Goal: Task Accomplishment & Management: Use online tool/utility

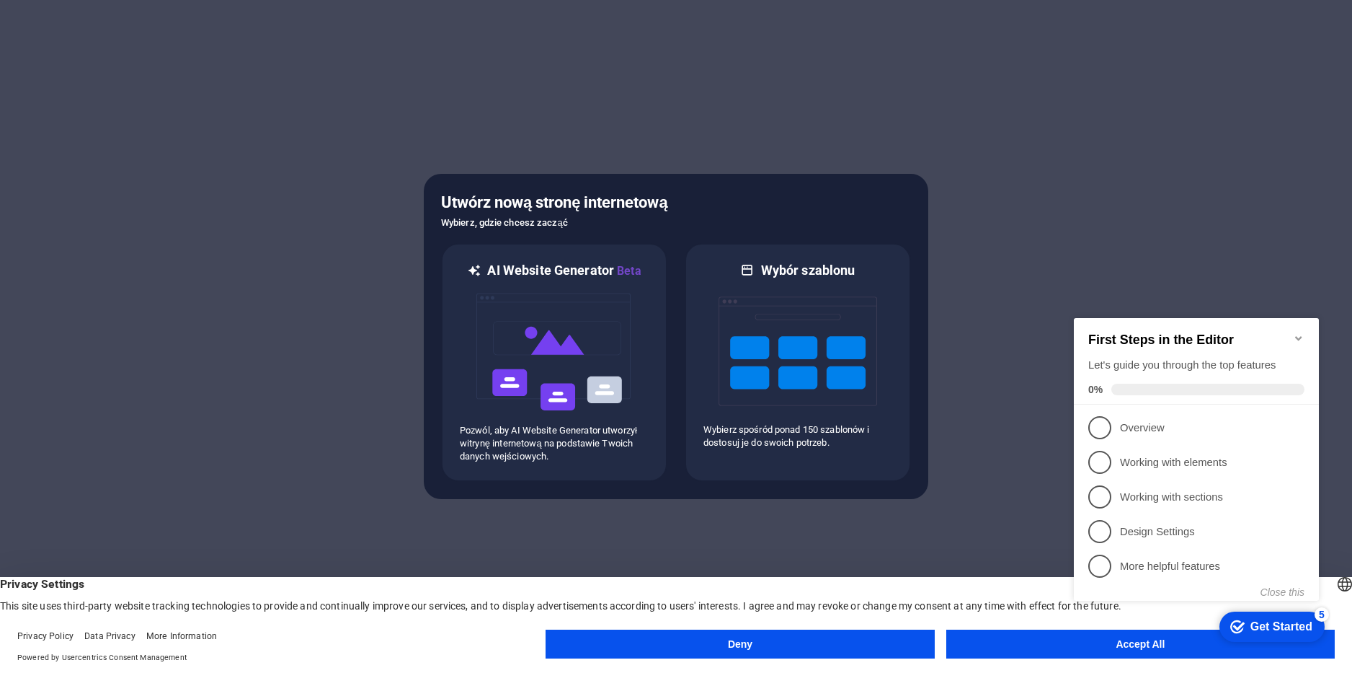
click at [1018, 638] on button "Accept All" at bounding box center [1140, 643] width 389 height 29
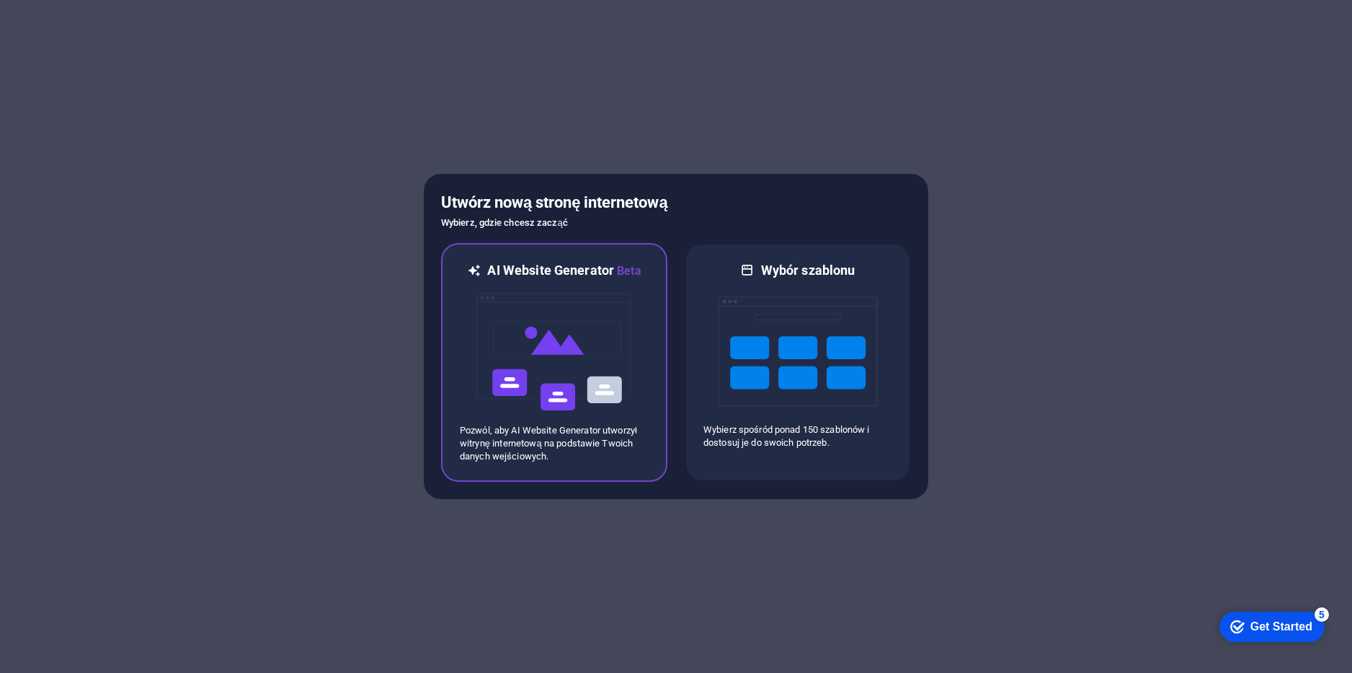
click at [582, 363] on img at bounding box center [554, 352] width 159 height 144
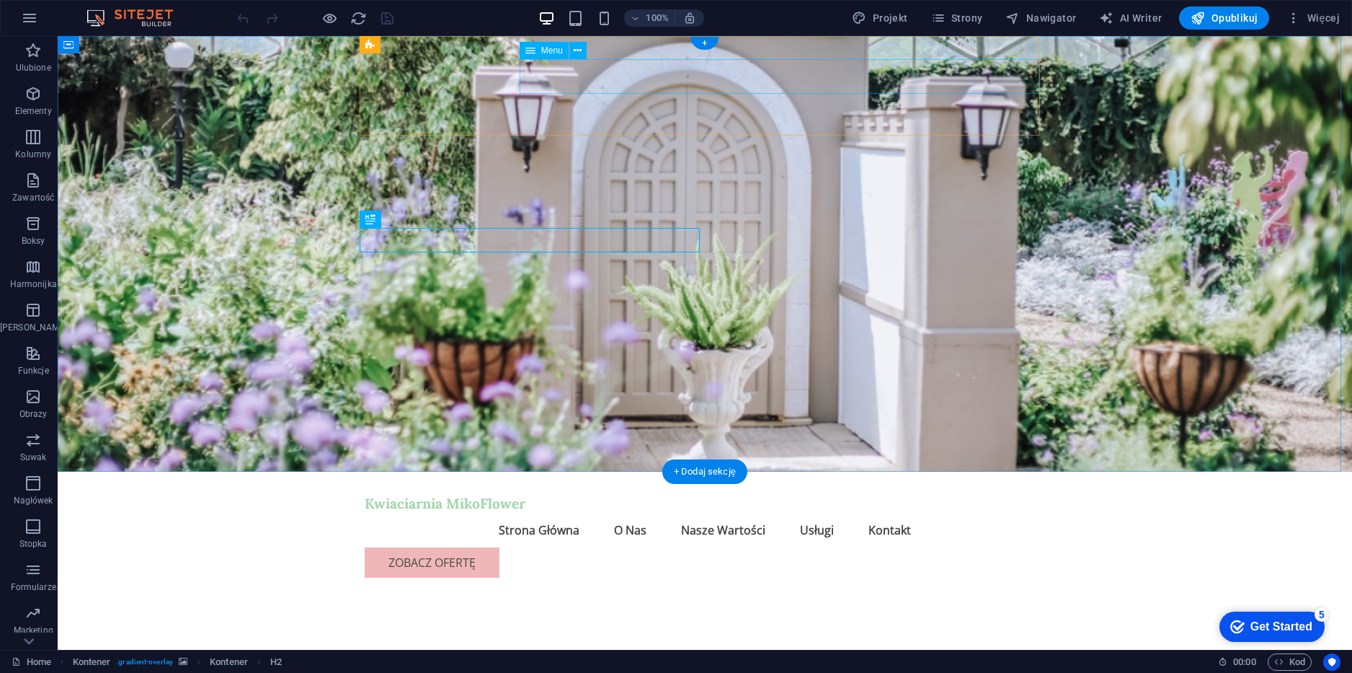
click at [615, 512] on nav "Strona Główna O Nas Nasze Wartości Usługi Kontakt" at bounding box center [705, 529] width 680 height 35
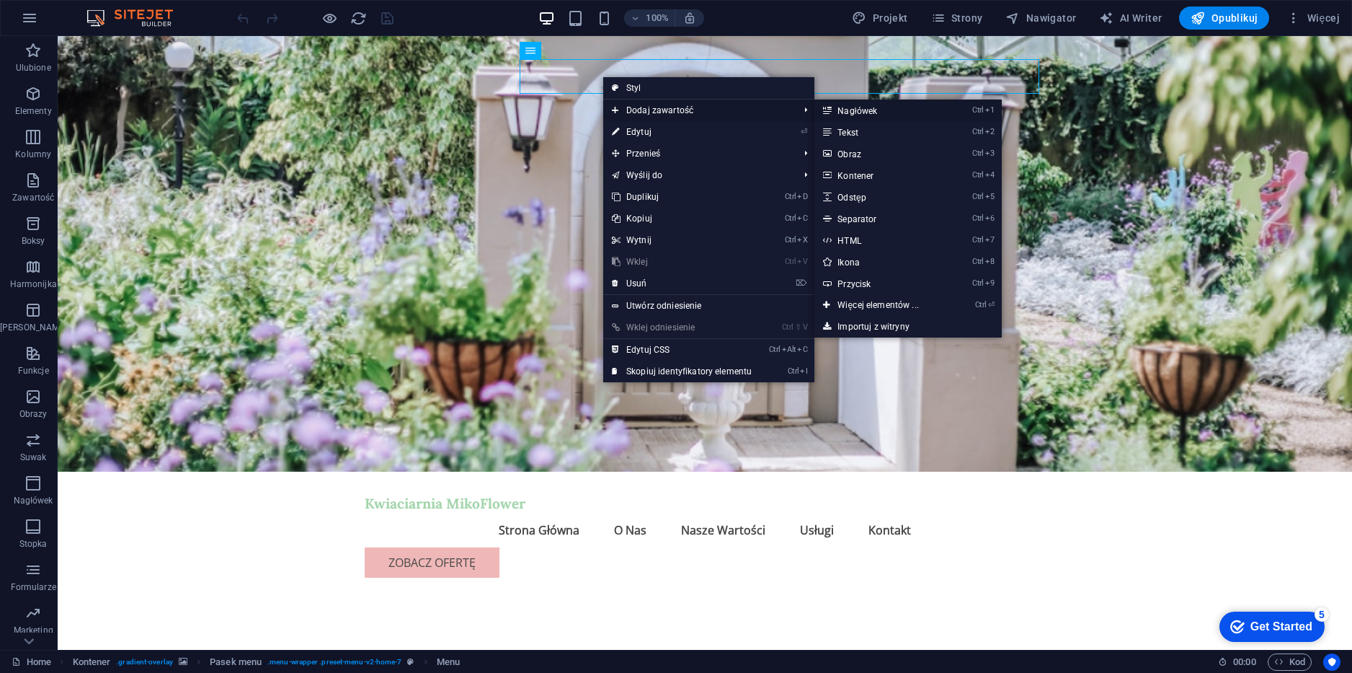
click at [846, 109] on link "Ctrl 1 Nagłówek" at bounding box center [881, 110] width 133 height 22
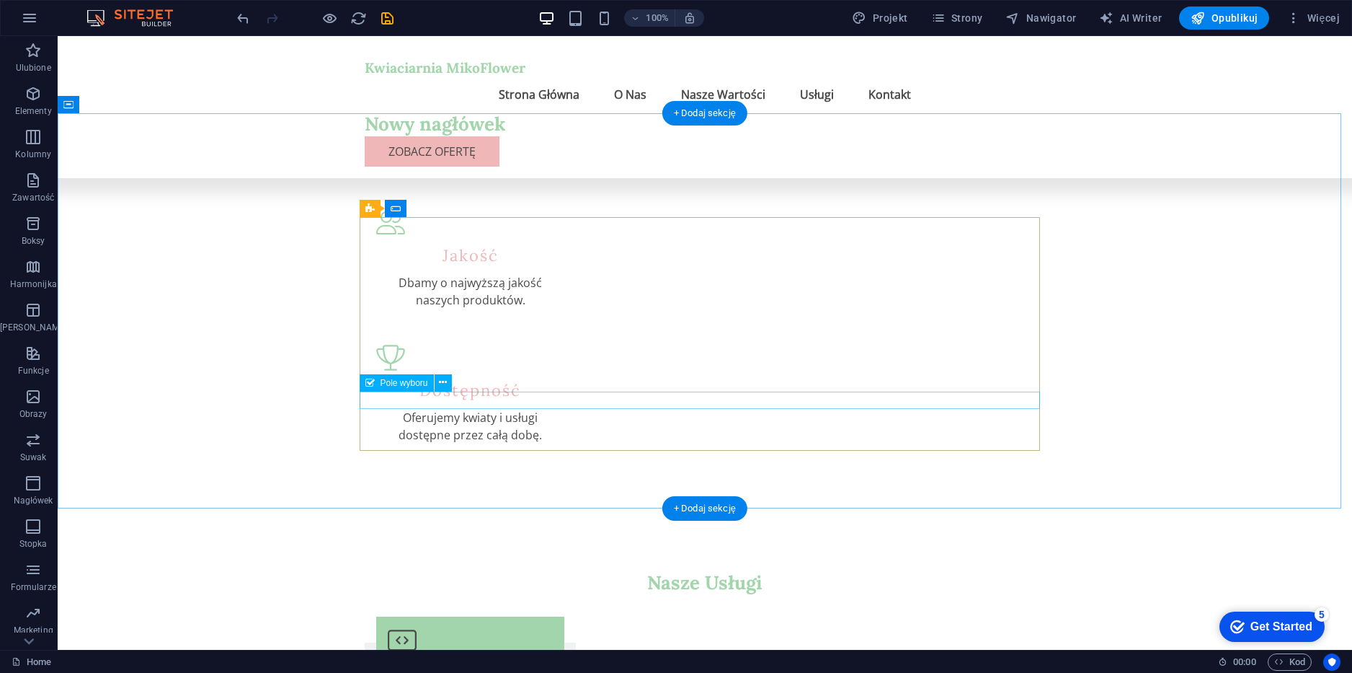
scroll to position [1715, 0]
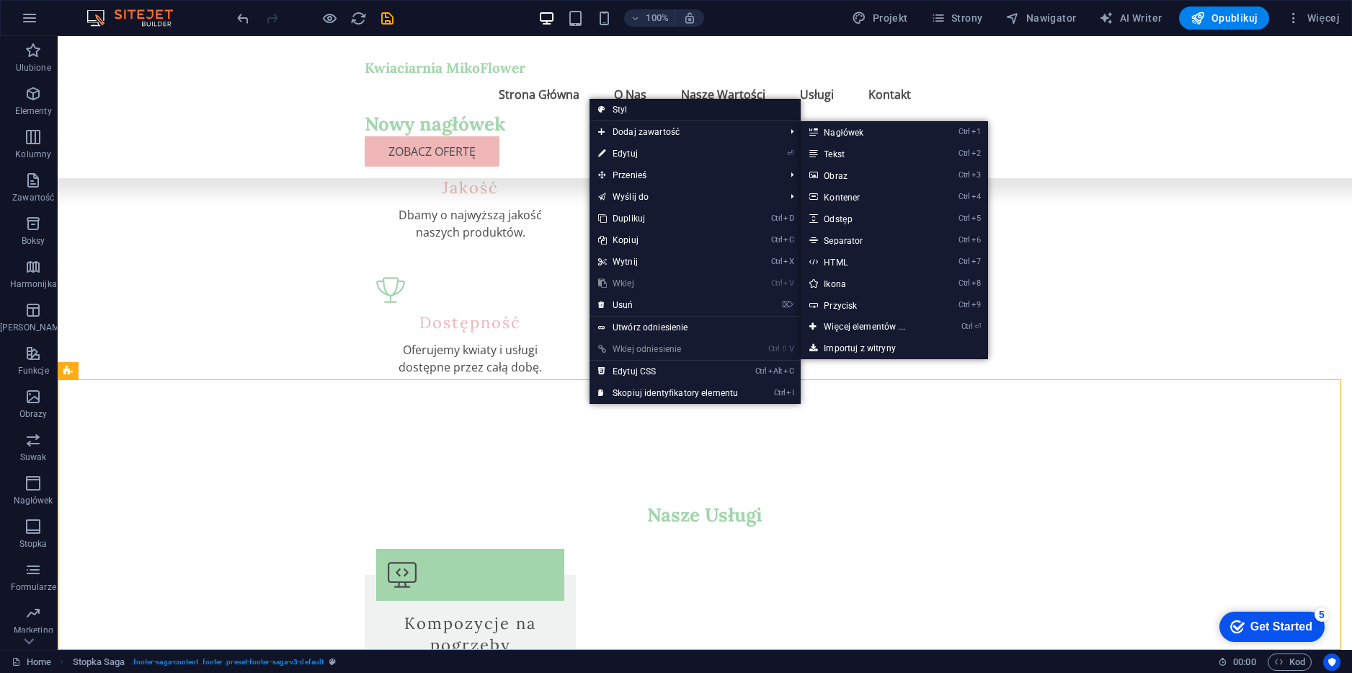
click at [696, 112] on link "Styl" at bounding box center [695, 110] width 211 height 22
select select "rem"
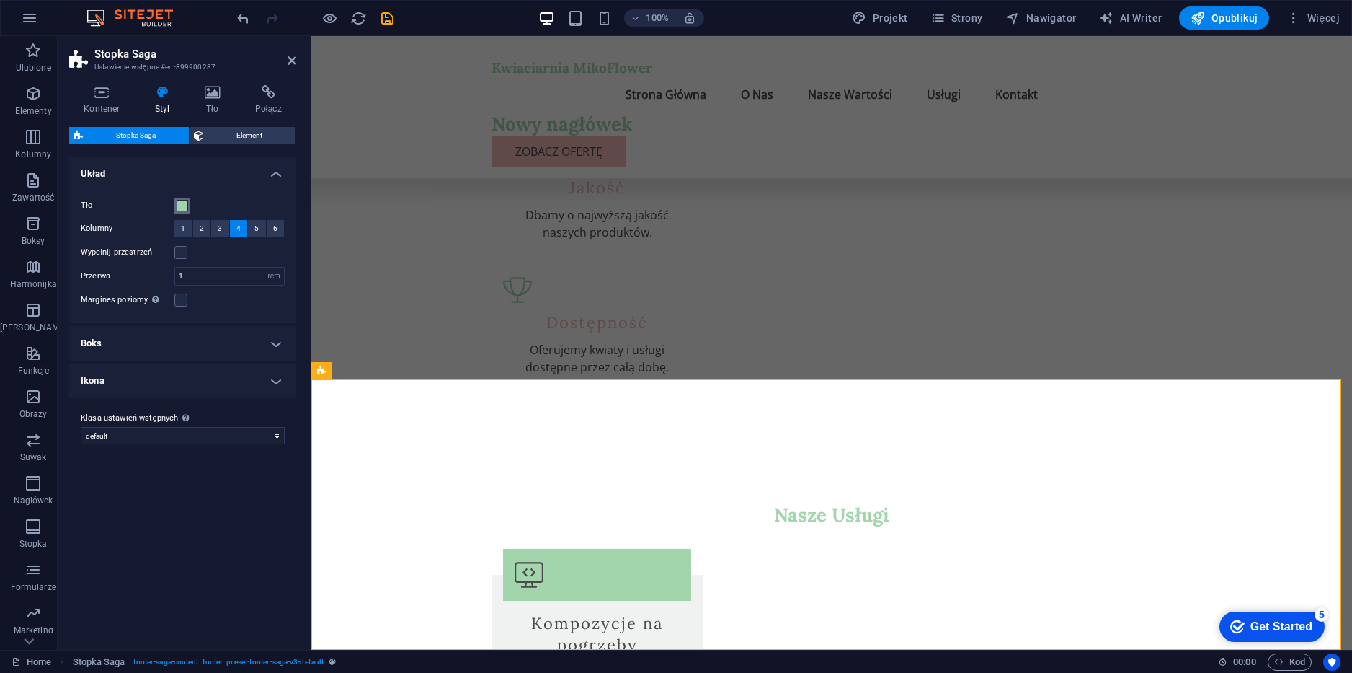
click at [182, 202] on span at bounding box center [183, 206] width 12 height 12
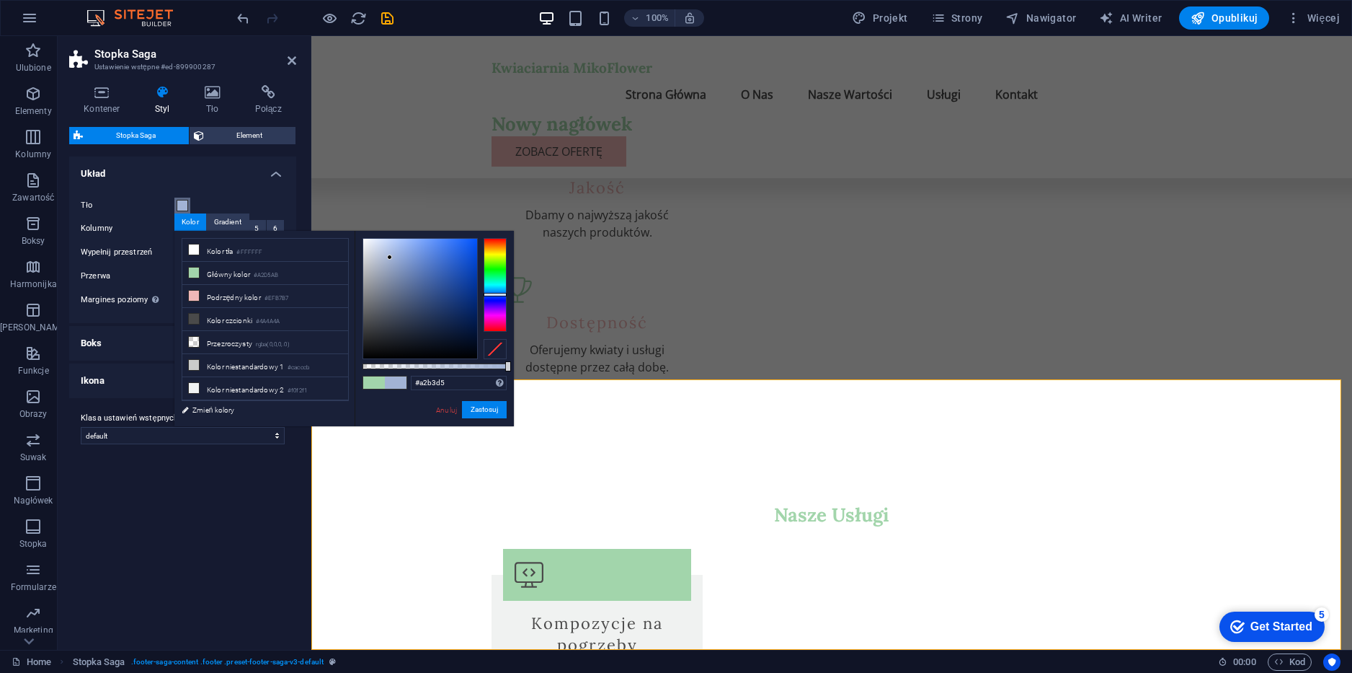
drag, startPoint x: 492, startPoint y: 294, endPoint x: 496, endPoint y: 311, distance: 17.7
click at [492, 295] on div at bounding box center [495, 285] width 23 height 94
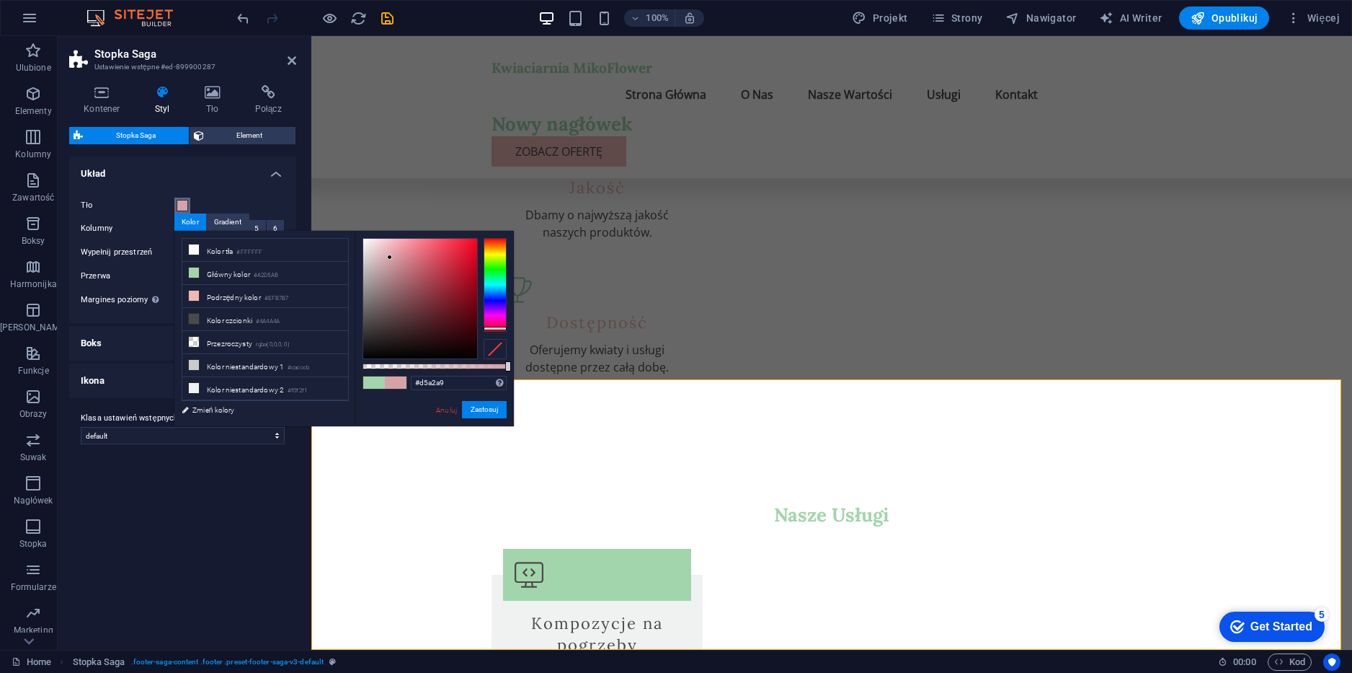
drag, startPoint x: 496, startPoint y: 311, endPoint x: 496, endPoint y: 328, distance: 16.6
click at [496, 328] on div at bounding box center [495, 285] width 23 height 94
drag, startPoint x: 496, startPoint y: 328, endPoint x: 495, endPoint y: 320, distance: 8.0
click at [495, 320] on div at bounding box center [495, 321] width 23 height 4
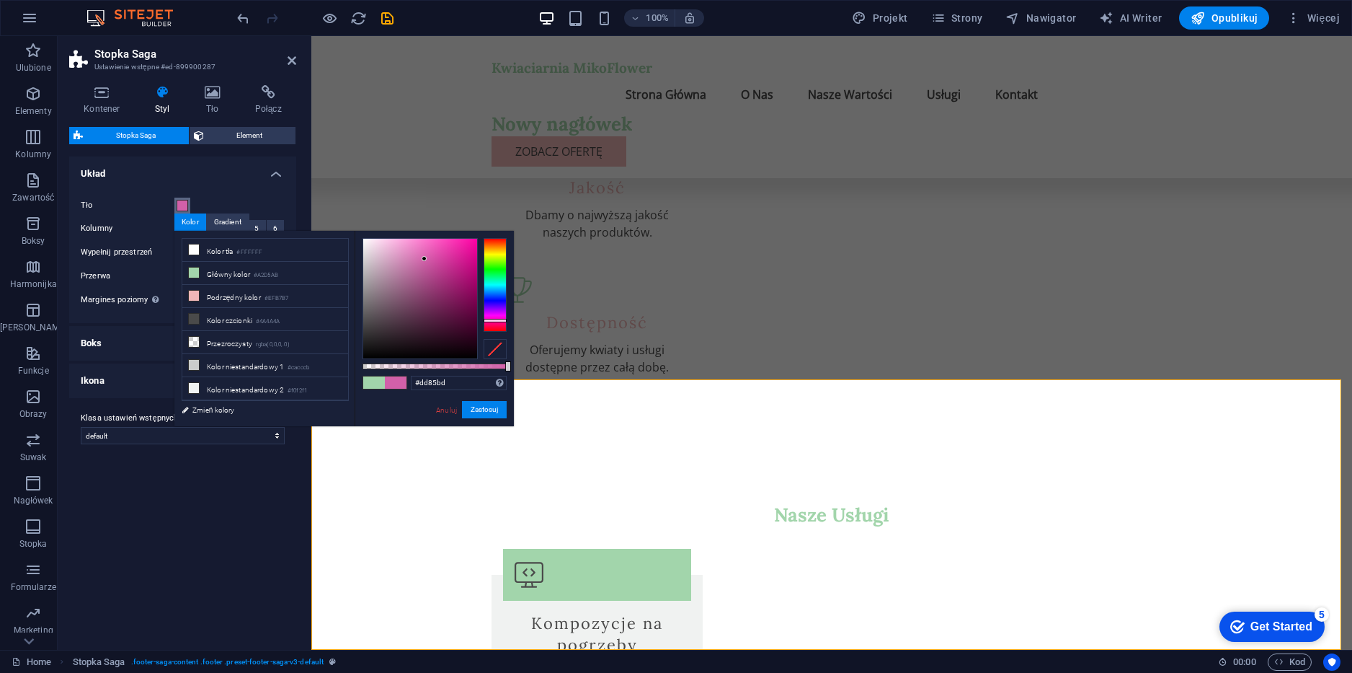
drag, startPoint x: 435, startPoint y: 280, endPoint x: 408, endPoint y: 254, distance: 37.2
click at [408, 254] on div at bounding box center [420, 299] width 114 height 120
drag, startPoint x: 438, startPoint y: 252, endPoint x: 444, endPoint y: 247, distance: 8.2
click at [444, 247] on div at bounding box center [420, 299] width 114 height 120
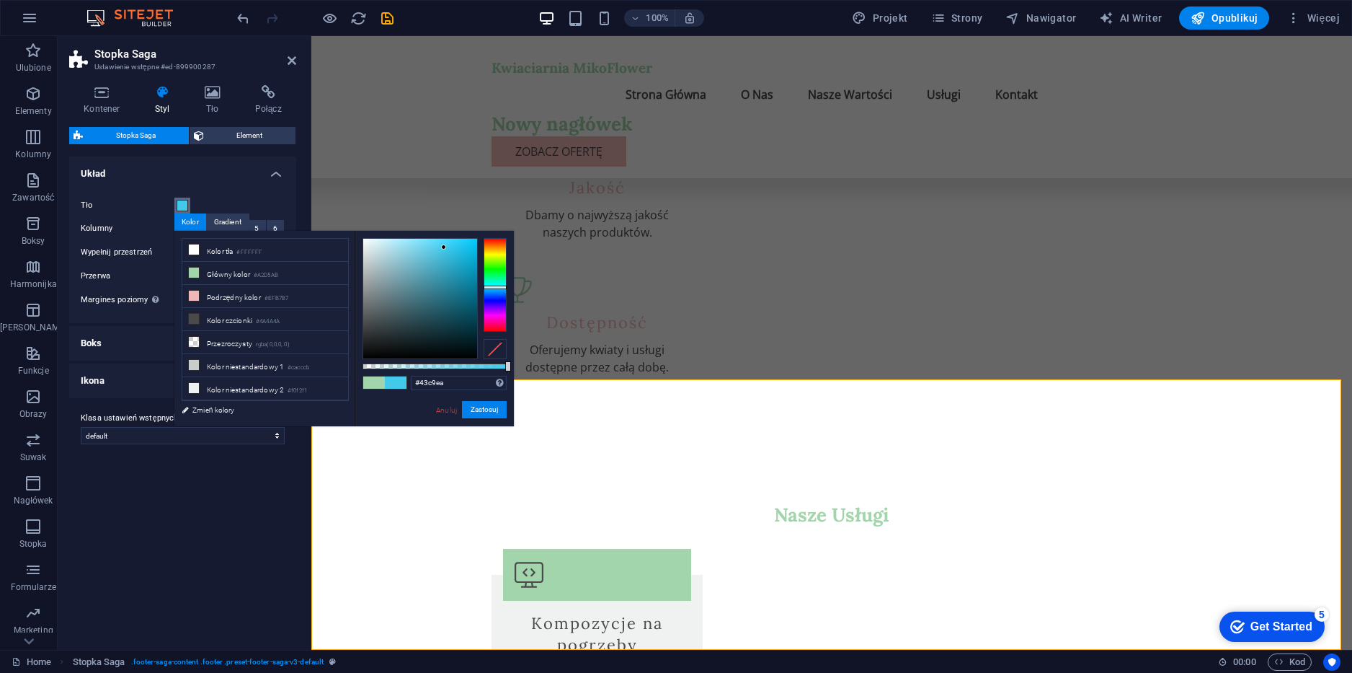
drag, startPoint x: 491, startPoint y: 300, endPoint x: 488, endPoint y: 287, distance: 13.3
click at [488, 287] on div at bounding box center [495, 285] width 23 height 94
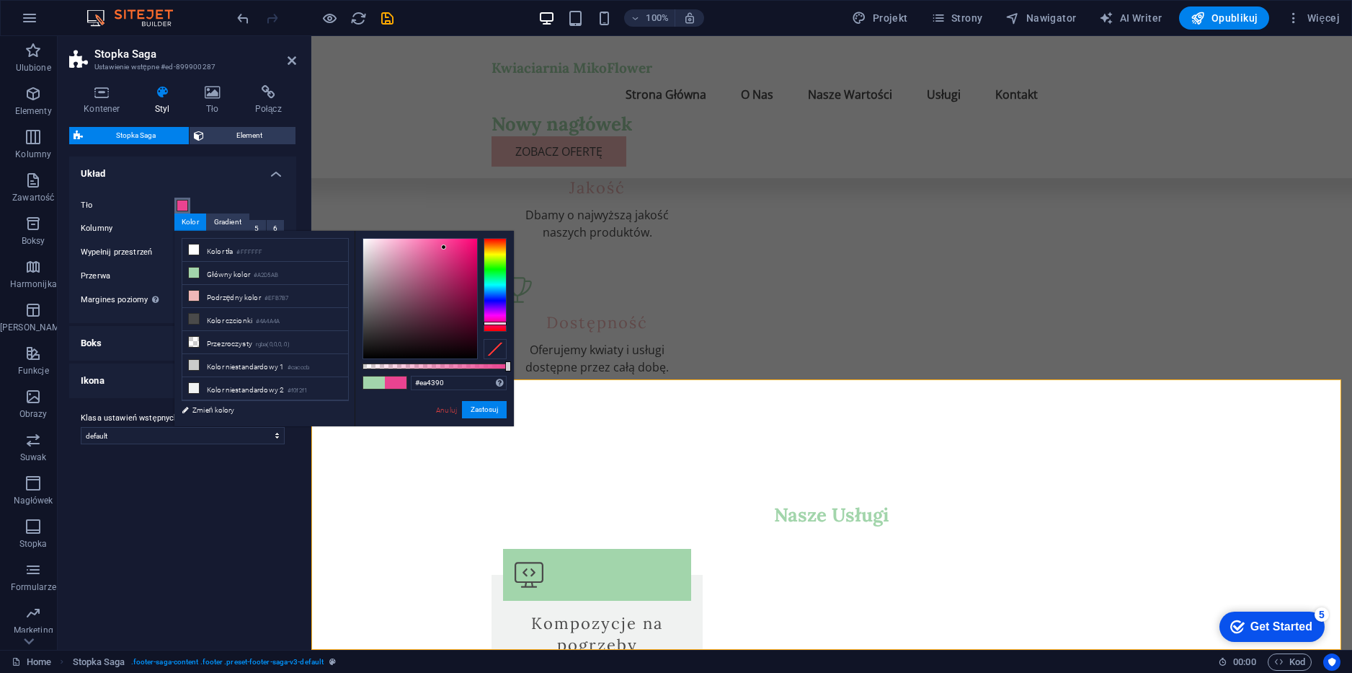
drag, startPoint x: 489, startPoint y: 289, endPoint x: 492, endPoint y: 323, distance: 33.9
click at [492, 323] on div at bounding box center [495, 285] width 23 height 94
type input "#eca6c6"
drag, startPoint x: 384, startPoint y: 247, endPoint x: 396, endPoint y: 247, distance: 12.3
click at [396, 247] on div at bounding box center [420, 299] width 114 height 120
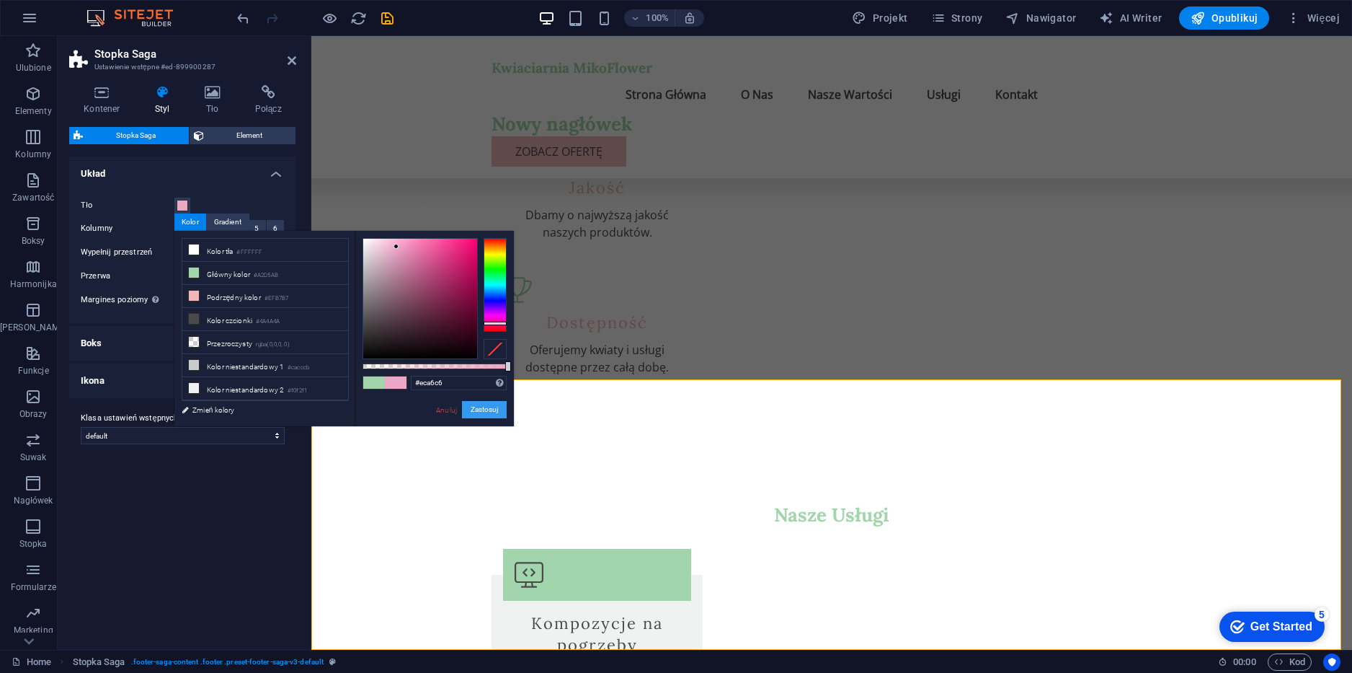
click at [481, 409] on button "Zastosuj" at bounding box center [484, 409] width 45 height 17
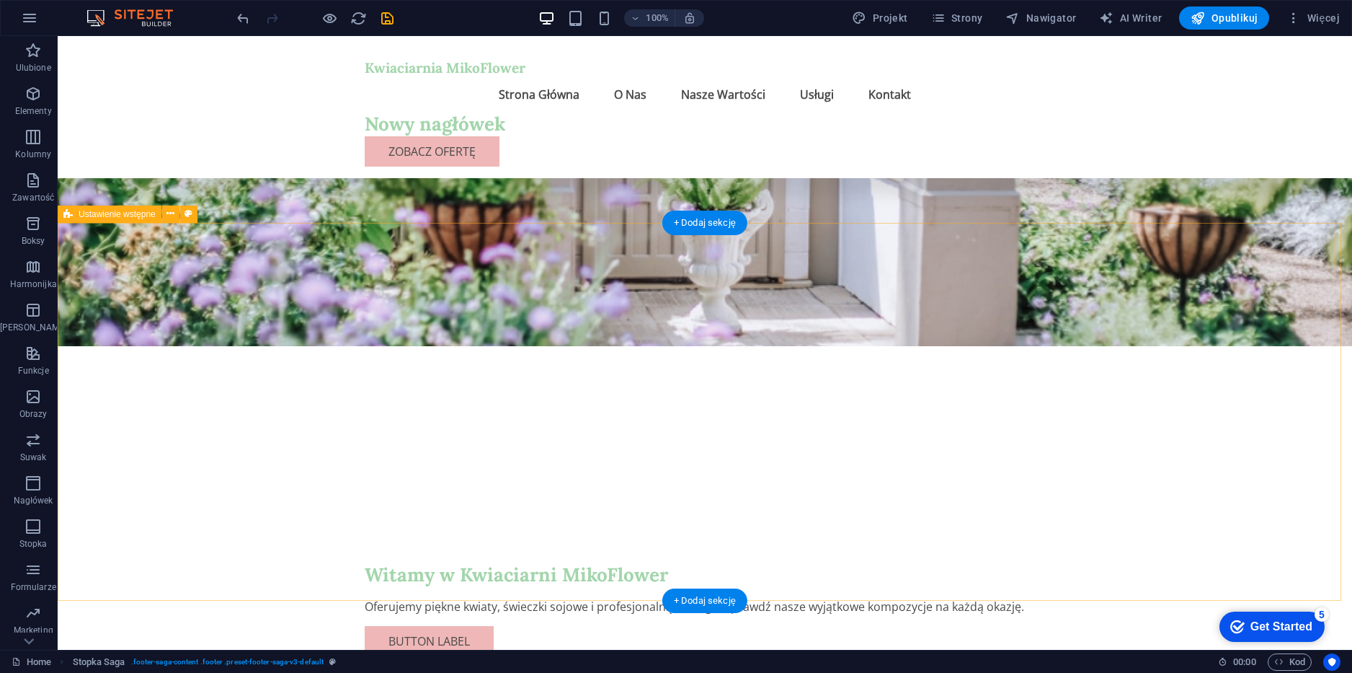
scroll to position [0, 0]
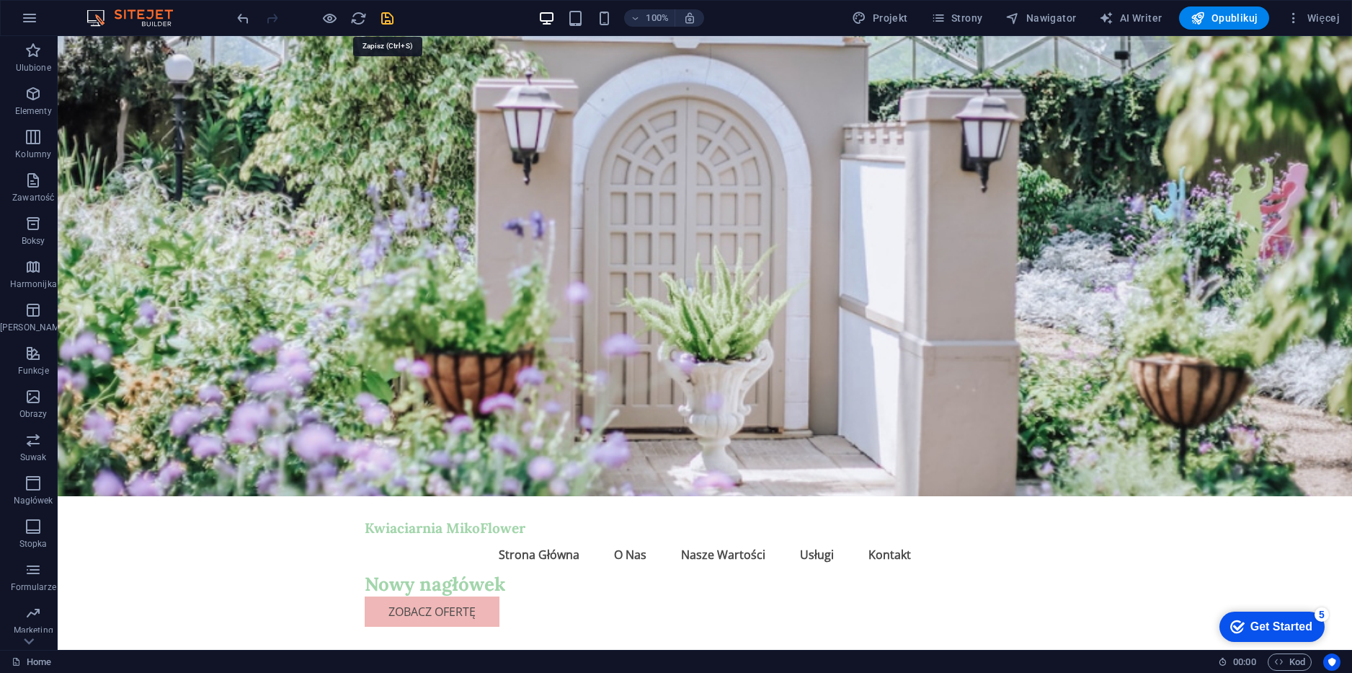
click at [389, 17] on icon "save" at bounding box center [387, 18] width 17 height 17
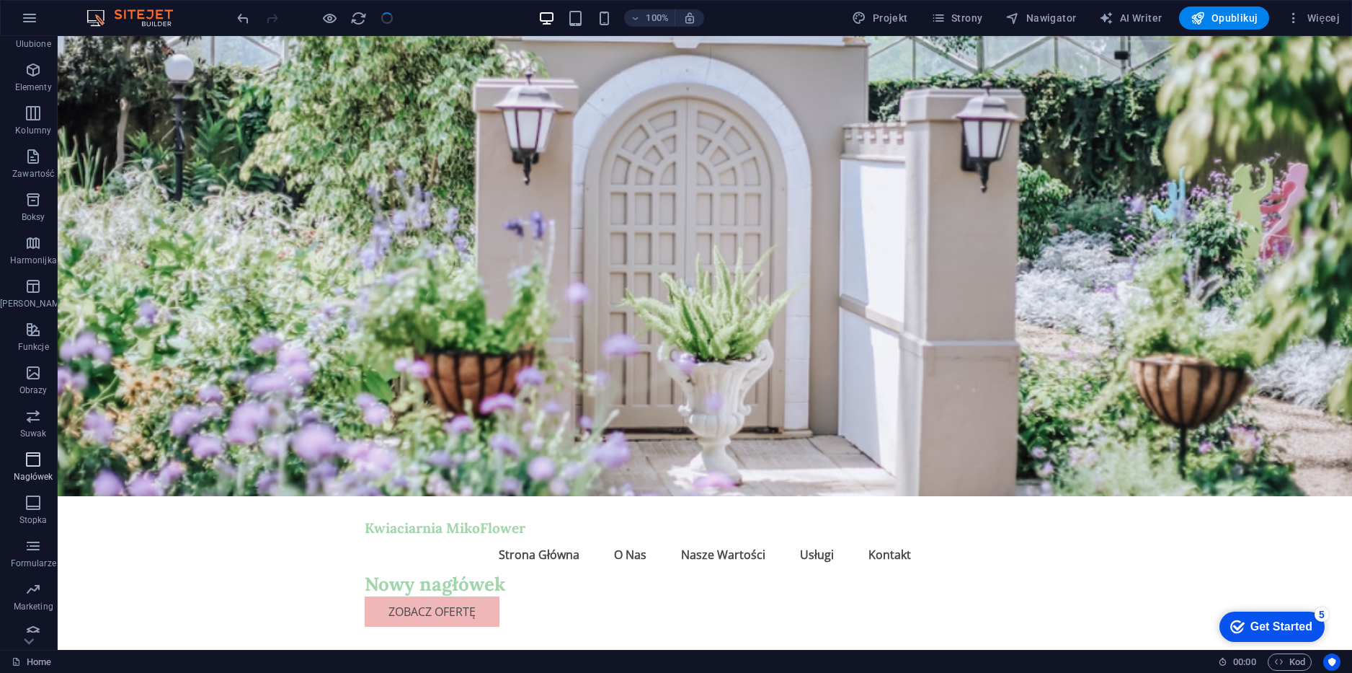
scroll to position [35, 0]
click at [30, 578] on icon "button" at bounding box center [33, 577] width 17 height 17
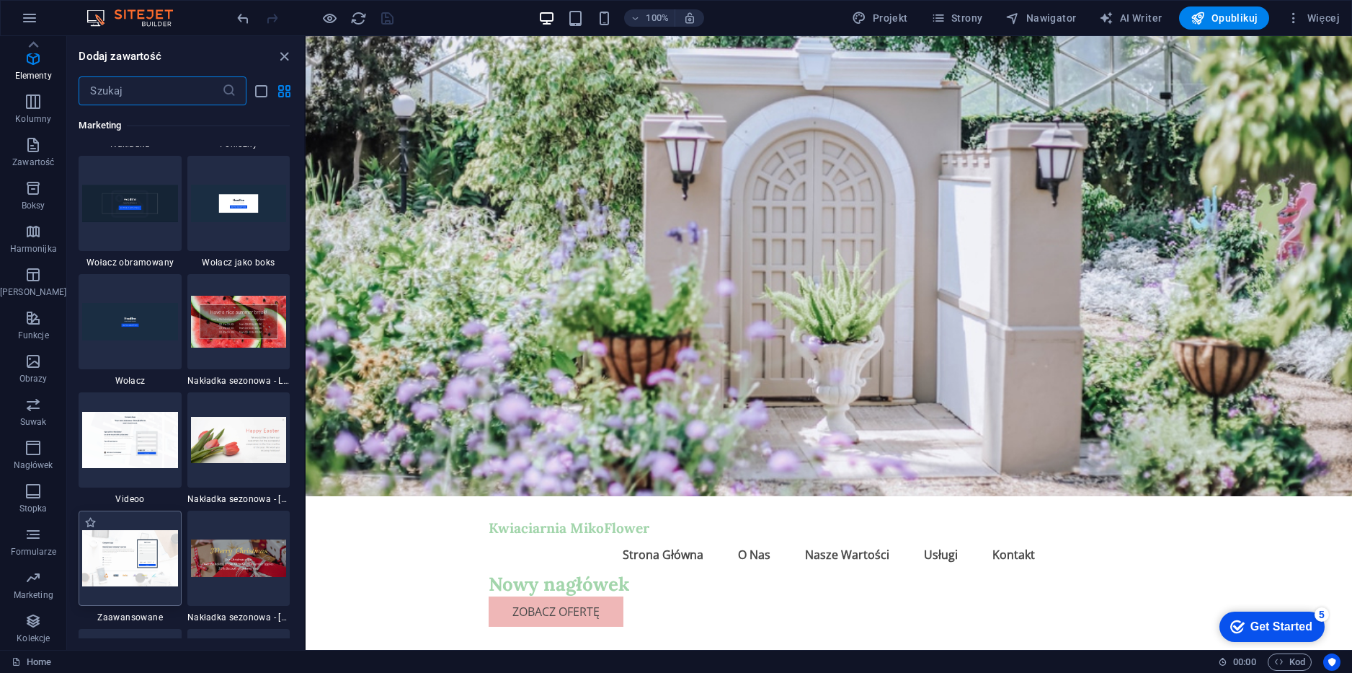
scroll to position [11957, 0]
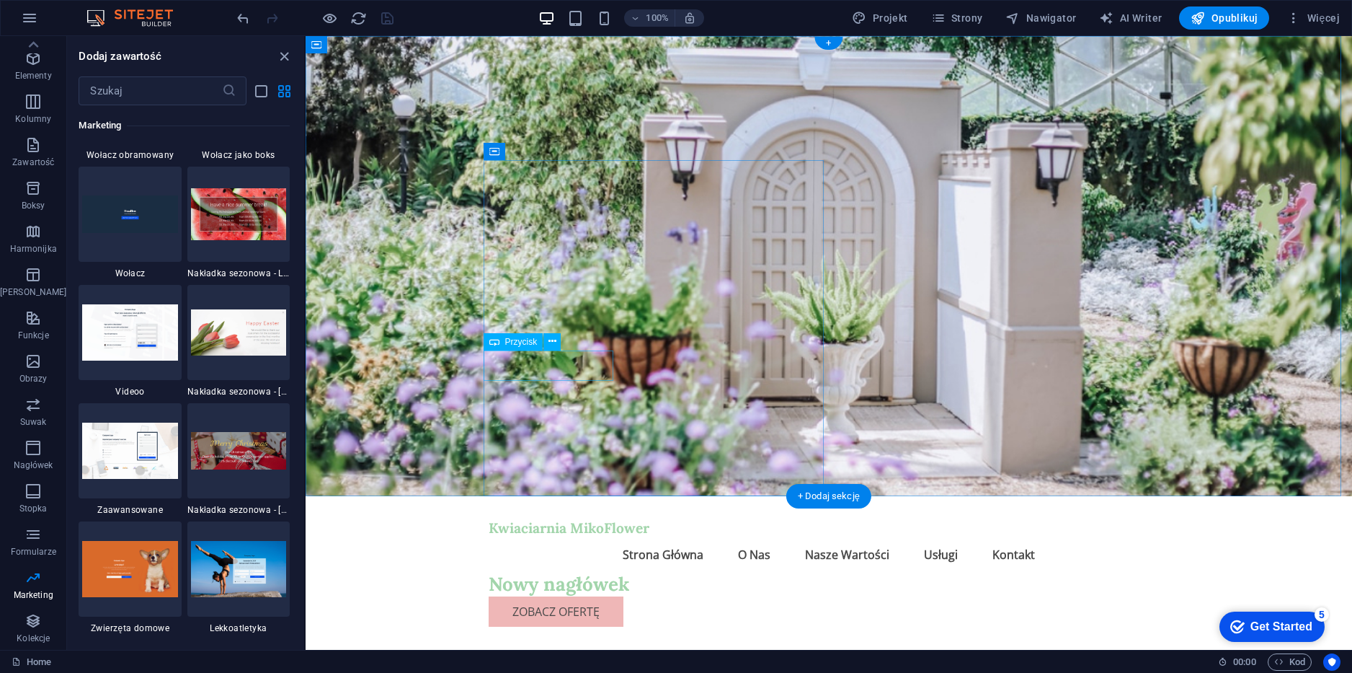
click at [824, 537] on nav "Strona Główna O Nas Nasze Wartości Usługi Kontakt" at bounding box center [829, 554] width 680 height 35
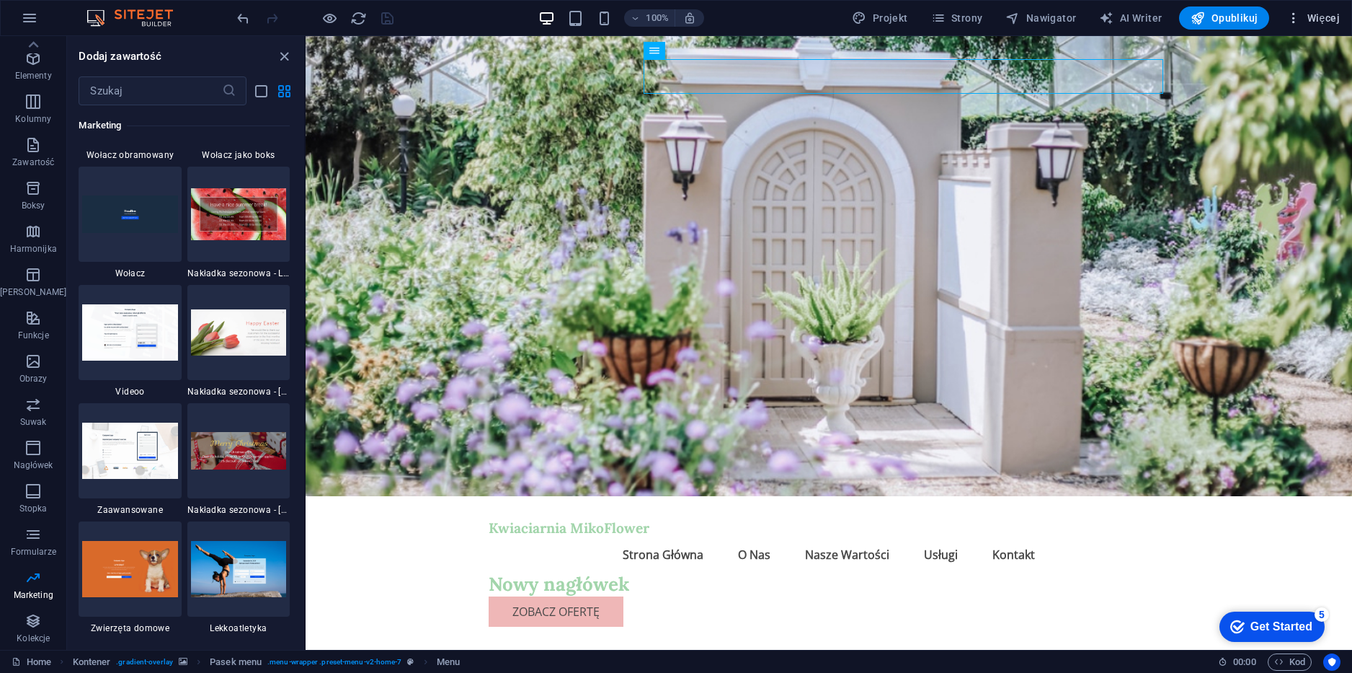
click at [1303, 19] on span "Więcej" at bounding box center [1313, 18] width 53 height 14
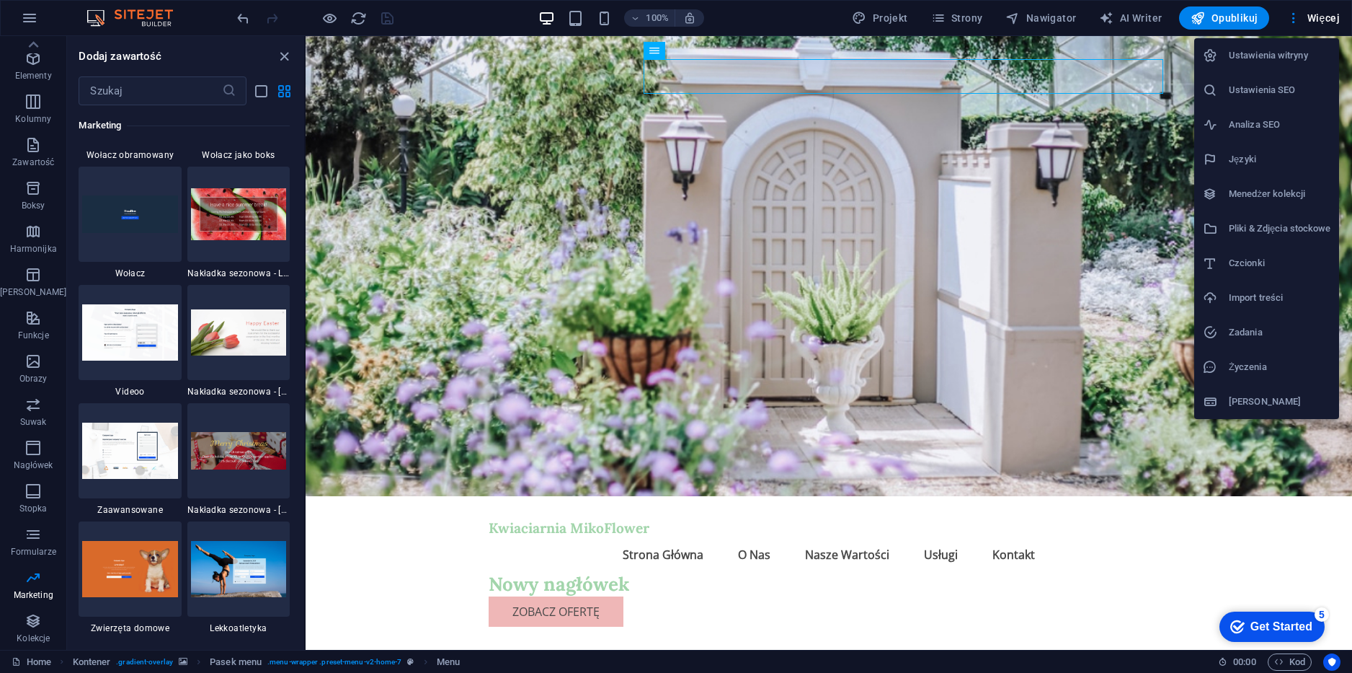
click at [1244, 12] on div at bounding box center [676, 336] width 1352 height 673
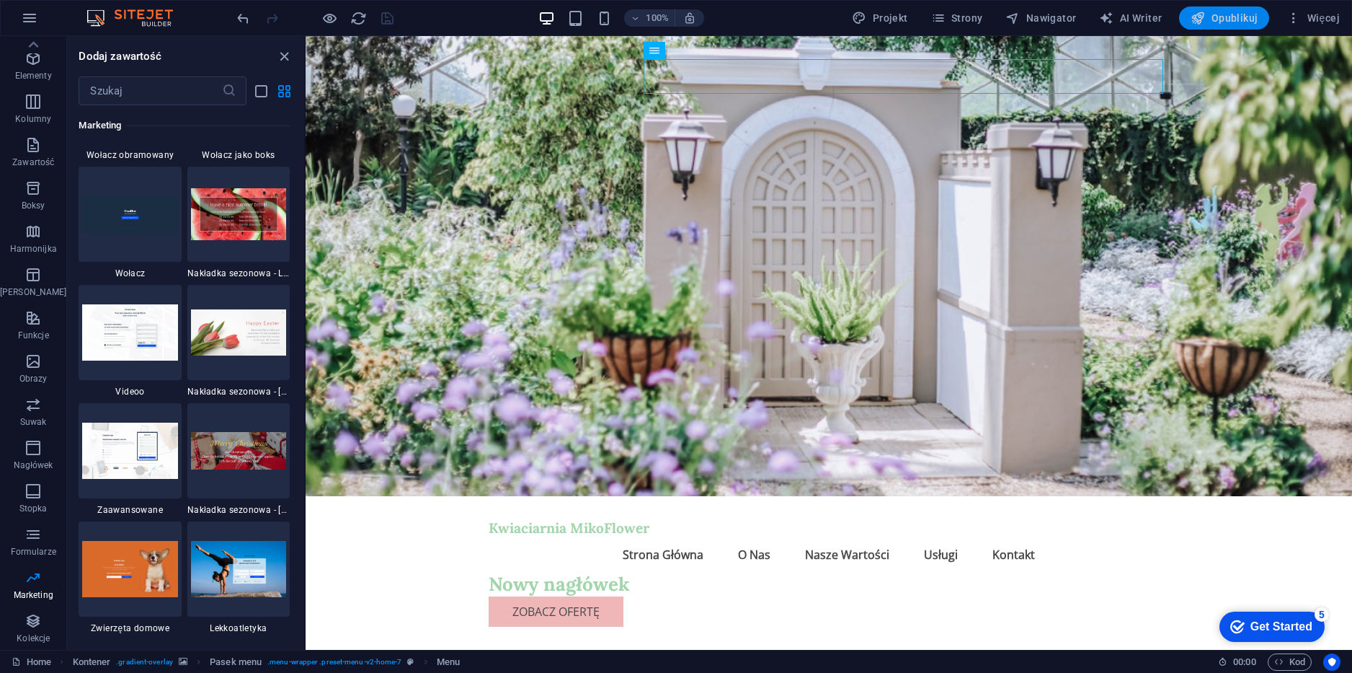
drag, startPoint x: 1230, startPoint y: 14, endPoint x: 1179, endPoint y: 9, distance: 50.8
click at [1230, 14] on span "Opublikuj" at bounding box center [1224, 18] width 67 height 14
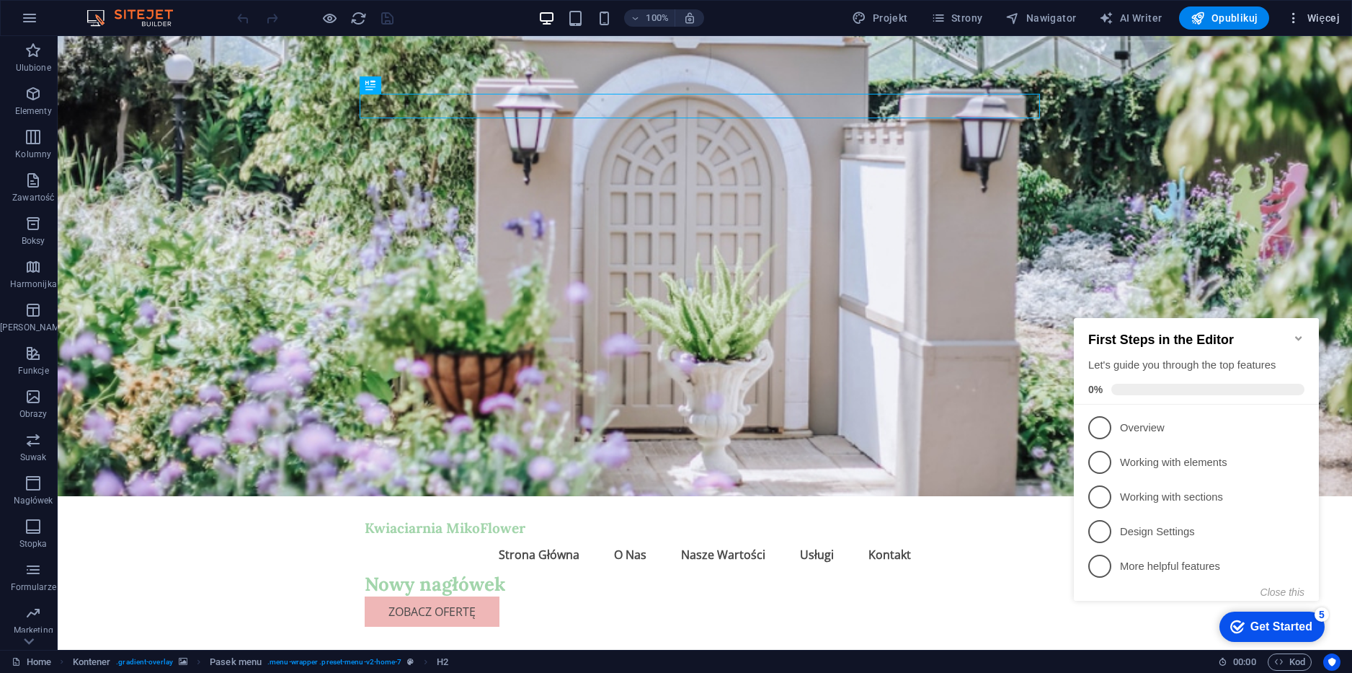
click at [1315, 17] on span "Więcej" at bounding box center [1313, 18] width 53 height 14
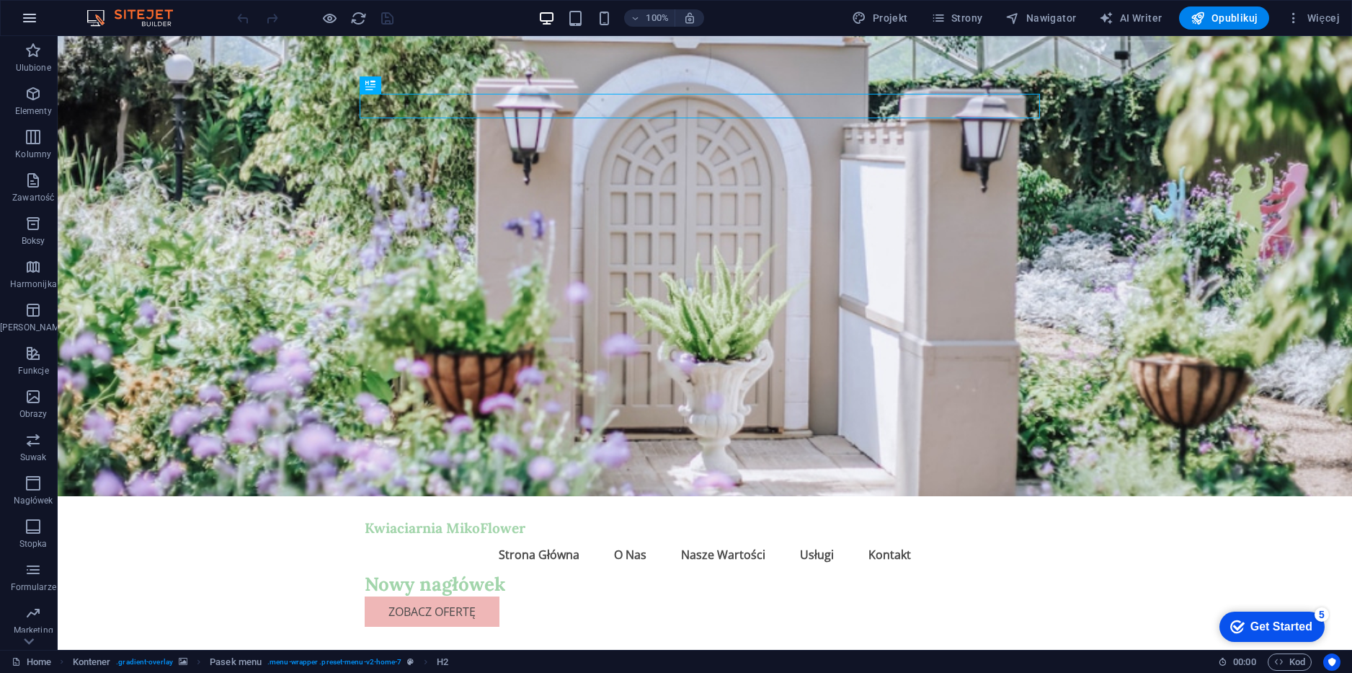
click at [32, 22] on icon "button" at bounding box center [29, 17] width 17 height 17
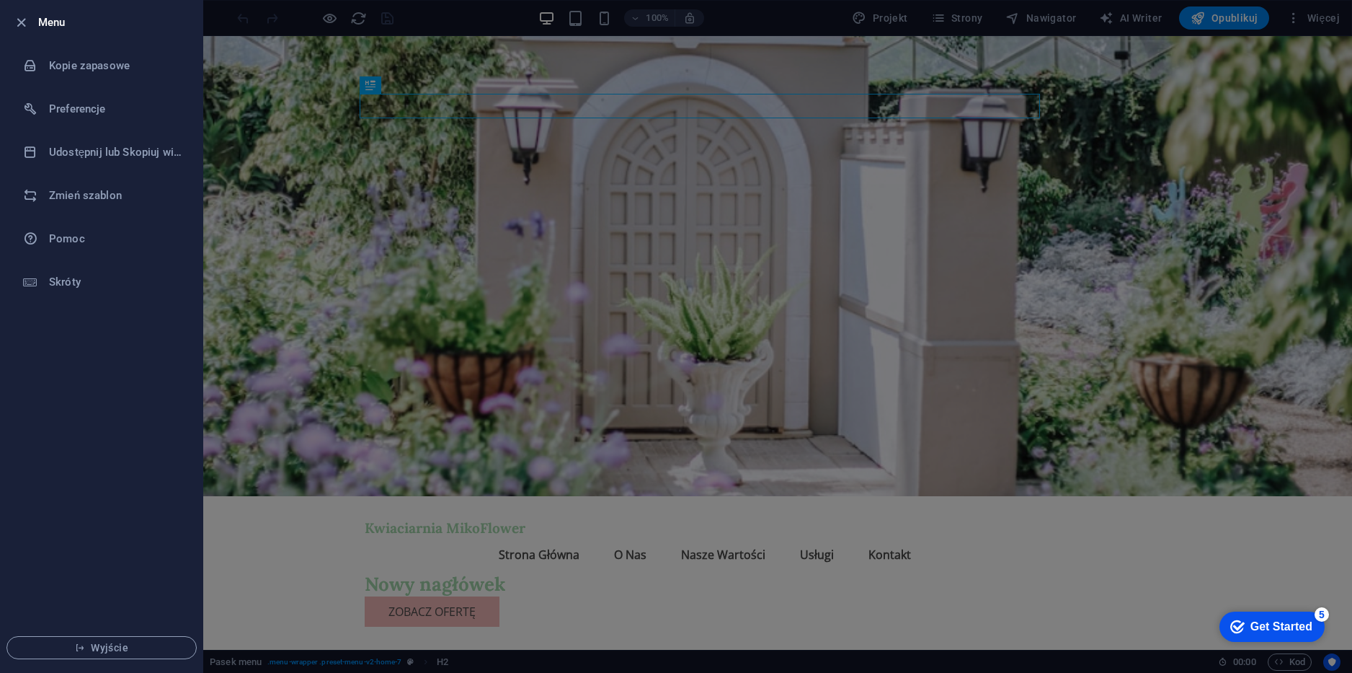
click at [529, 26] on div at bounding box center [676, 336] width 1352 height 673
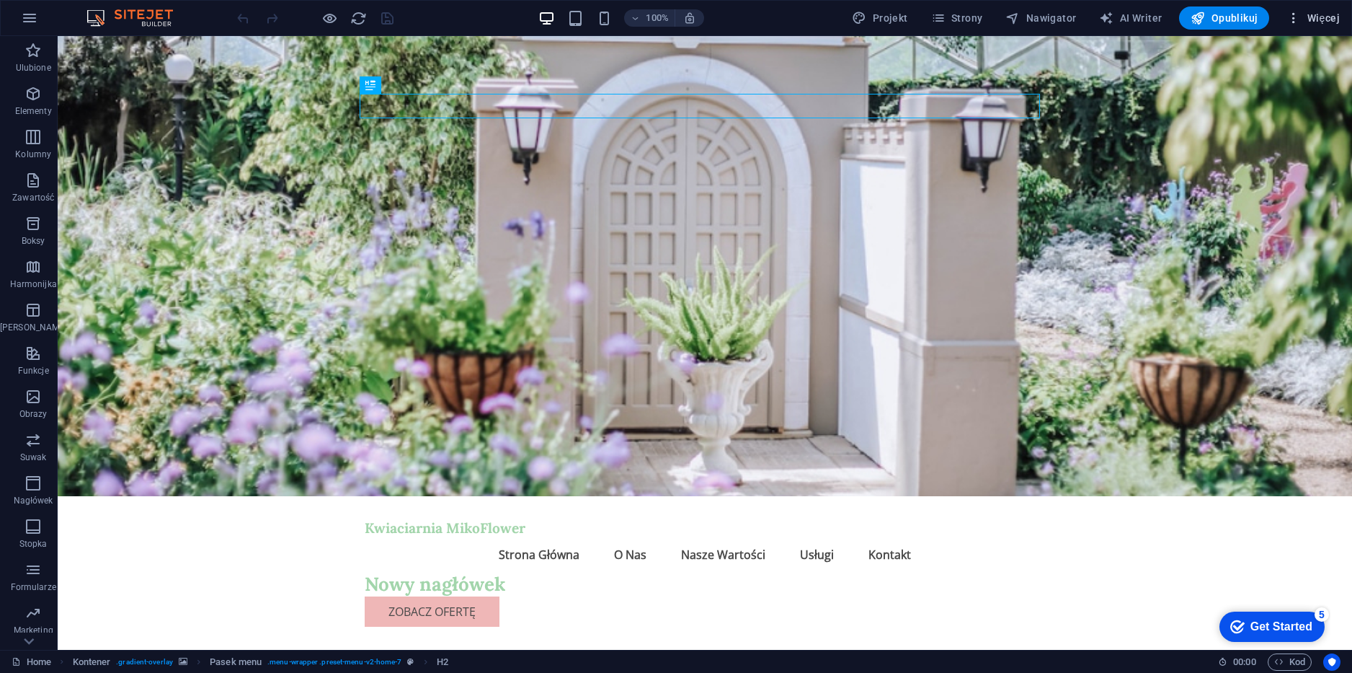
click at [1301, 25] on icon "button" at bounding box center [1294, 18] width 14 height 14
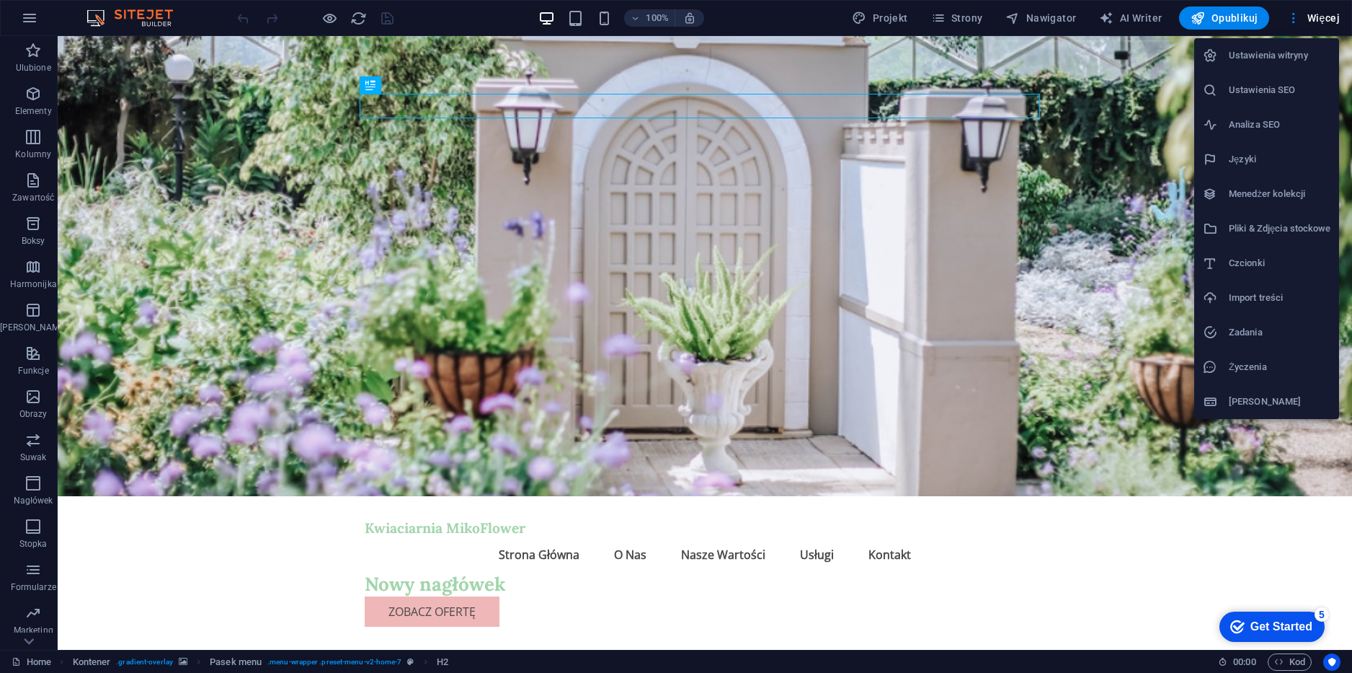
click at [1292, 61] on h6 "Ustawienia witryny" at bounding box center [1280, 55] width 102 height 17
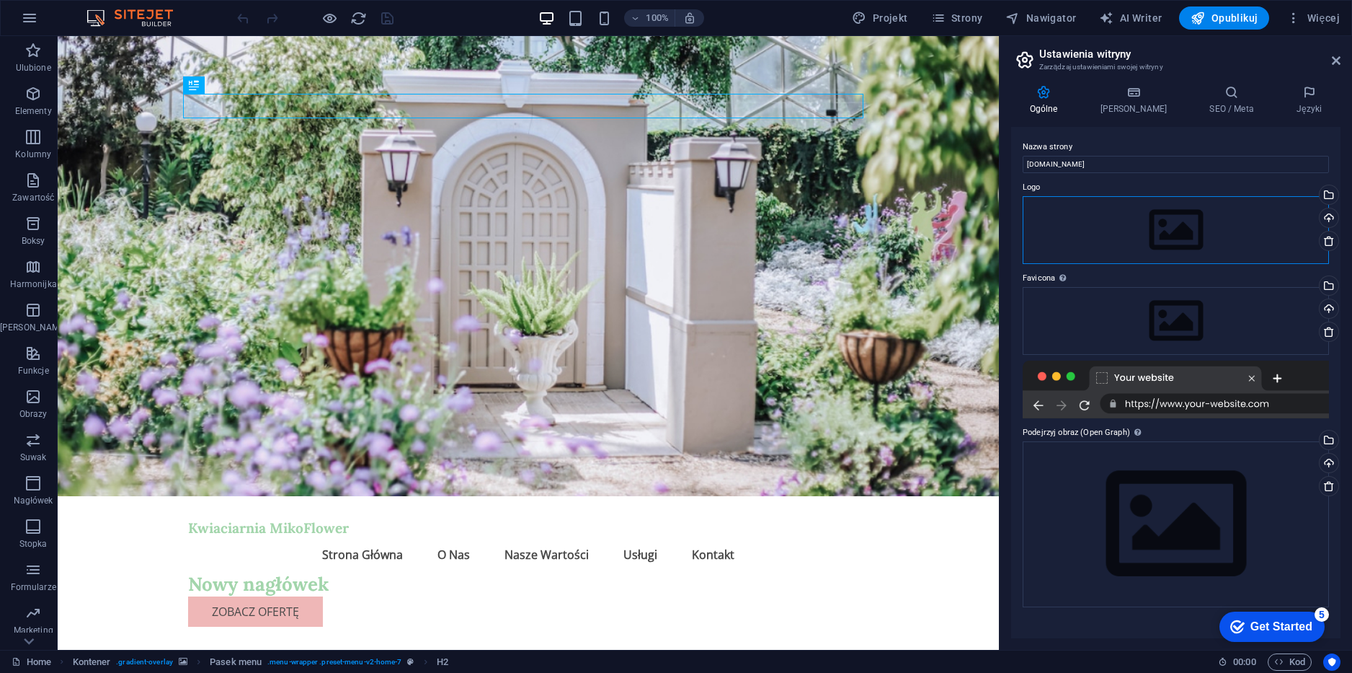
click at [1149, 213] on div "Przeciągnij pliki tutaj, kliknij, aby wybrać pliki lub wybierz pliki z Plików l…" at bounding box center [1176, 230] width 306 height 68
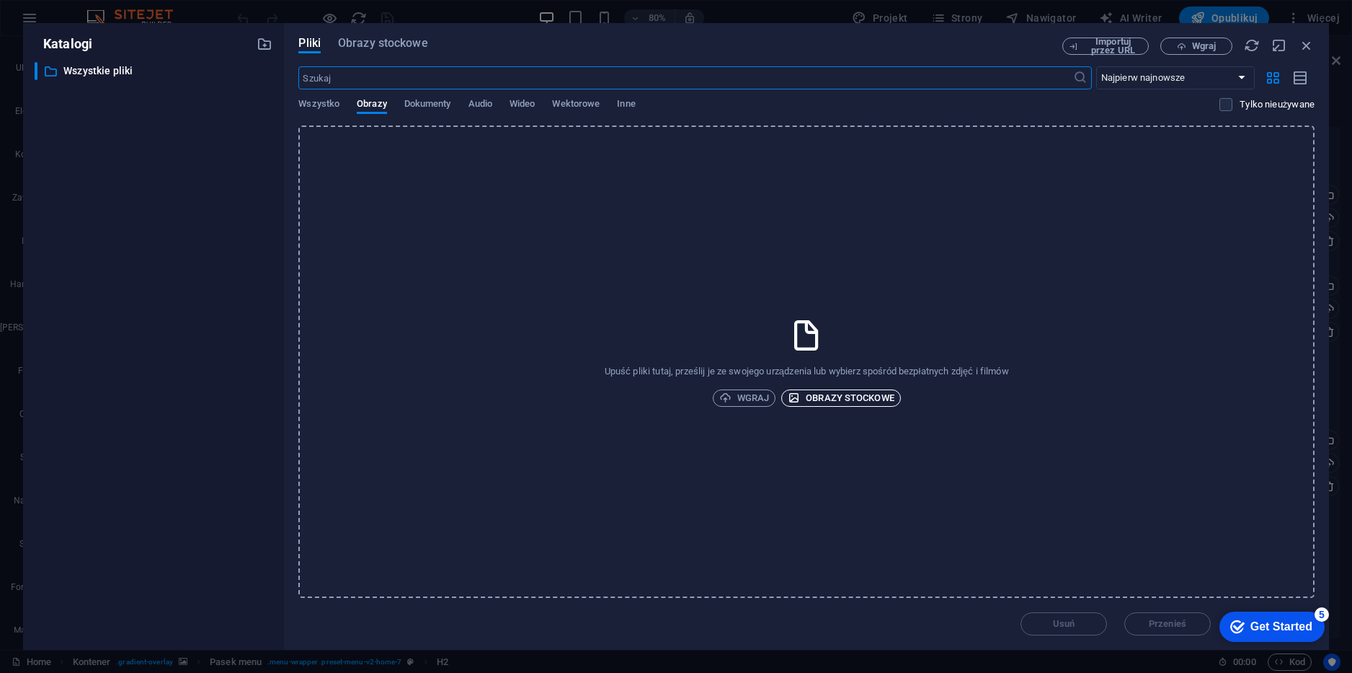
click at [853, 399] on span "Obrazy stockowe" at bounding box center [841, 397] width 107 height 17
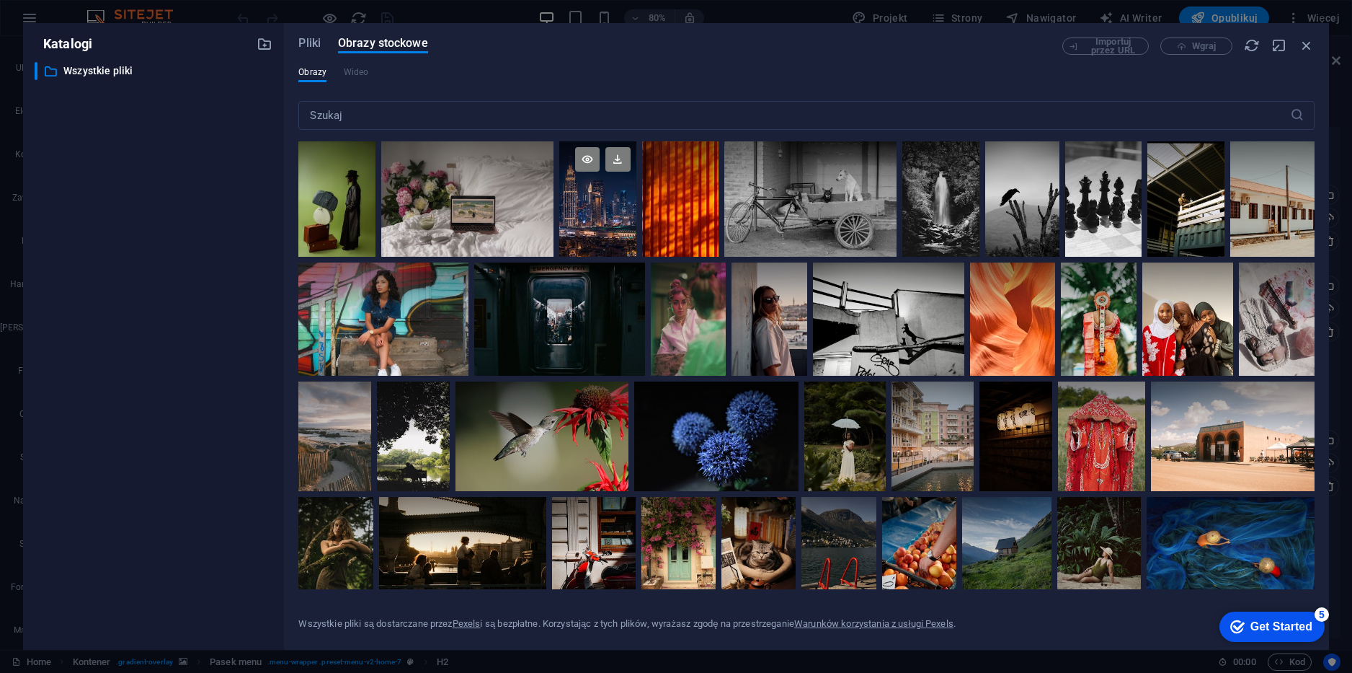
click at [574, 215] on div at bounding box center [597, 198] width 76 height 115
click at [1282, 631] on div "Get Started" at bounding box center [1282, 626] width 62 height 13
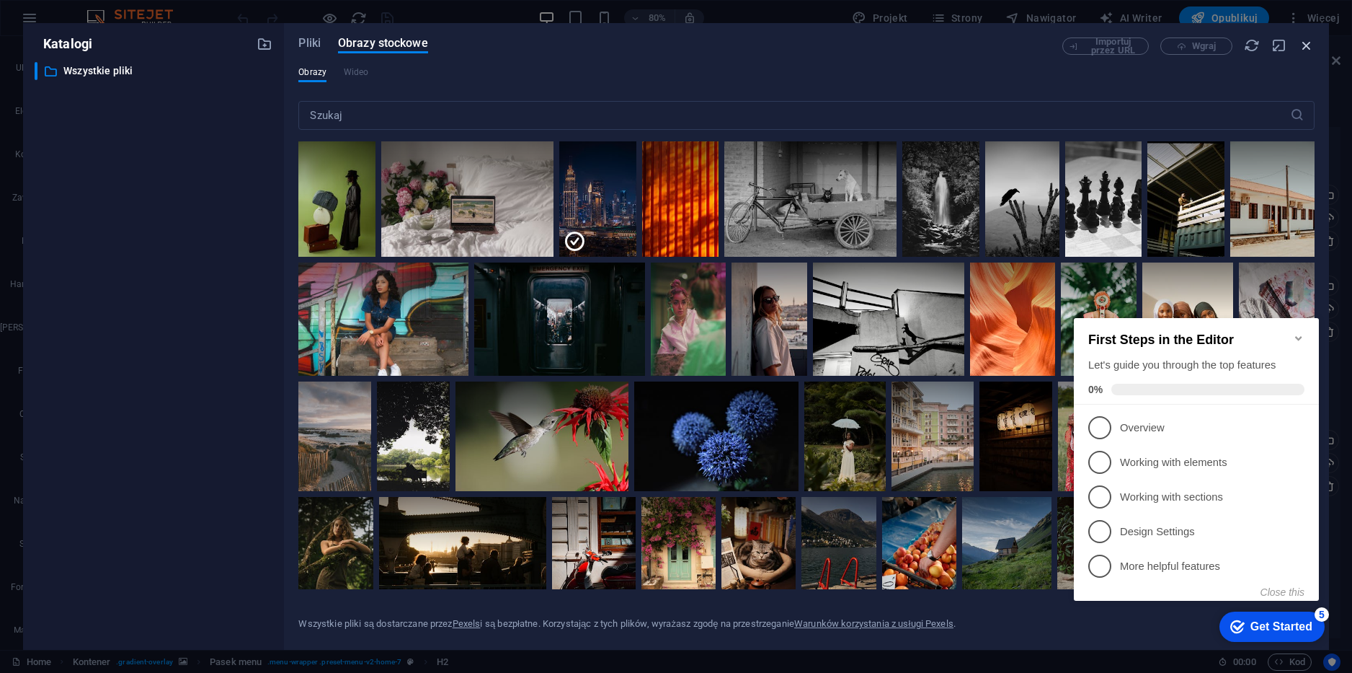
click at [1303, 50] on icon "button" at bounding box center [1307, 45] width 16 height 16
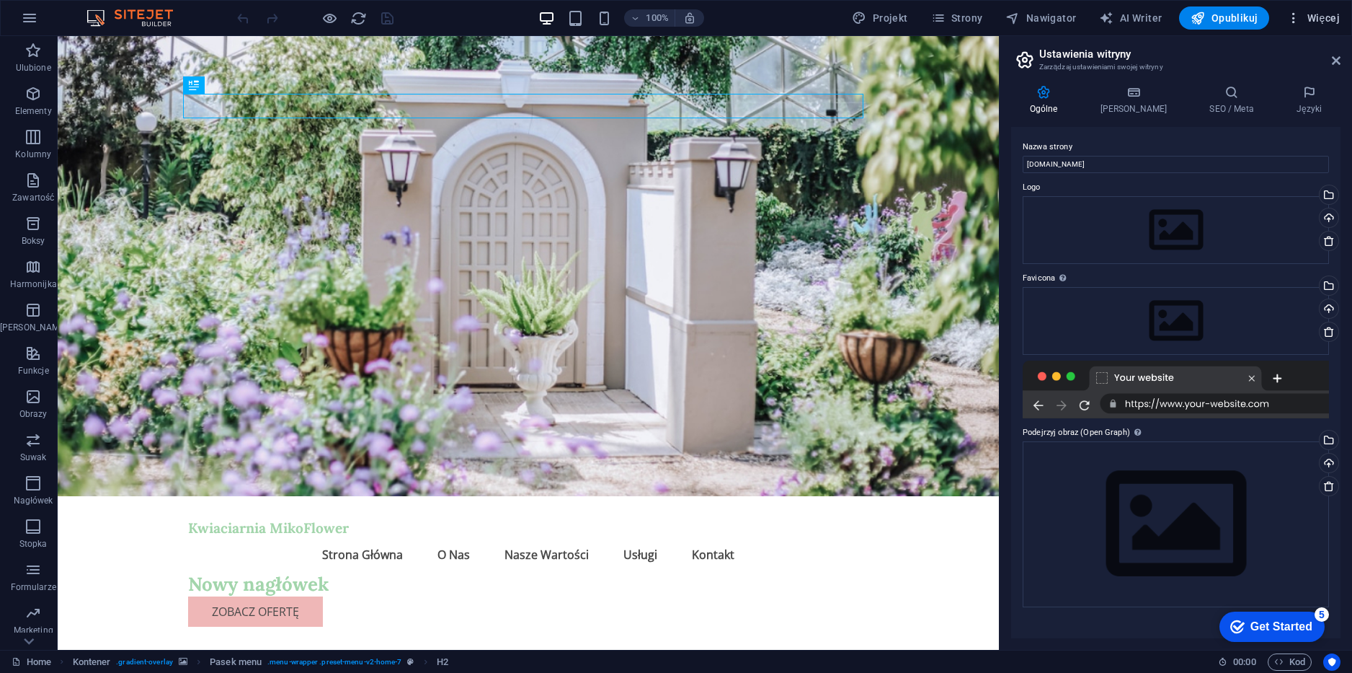
click at [1326, 26] on button "Więcej" at bounding box center [1313, 17] width 65 height 23
